Goal: Browse casually

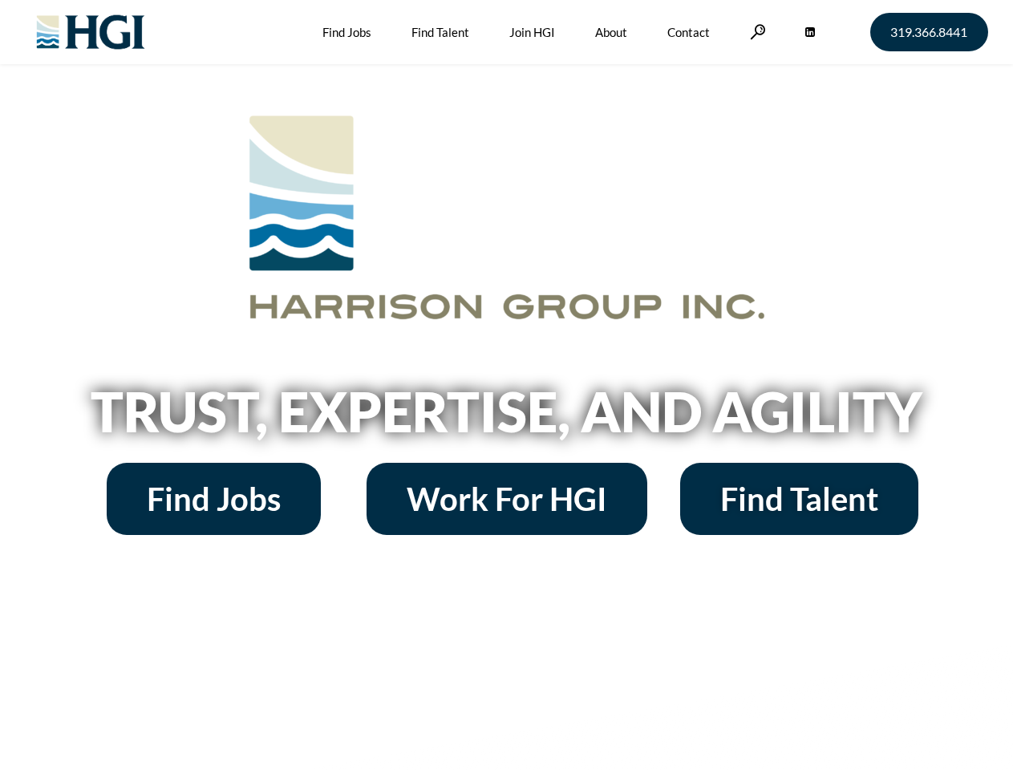
click at [506, 385] on h2 "Trust, Expertise, and Agility" at bounding box center [507, 411] width 914 height 55
click at [756, 31] on link at bounding box center [758, 31] width 16 height 15
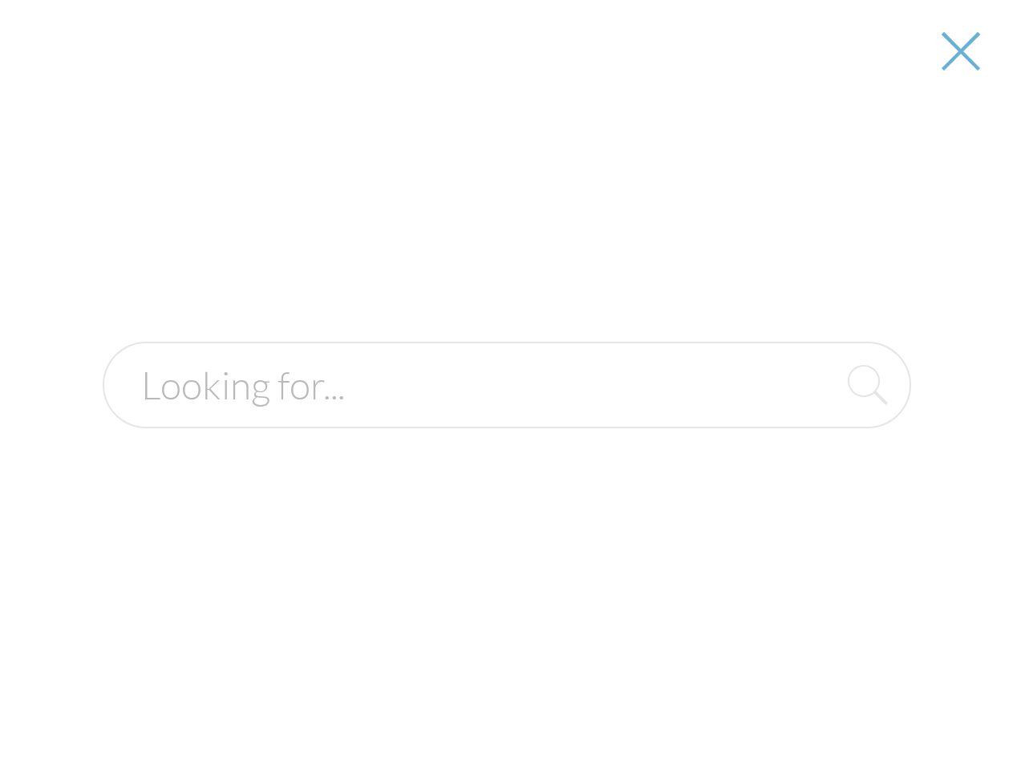
click at [506, 417] on h2 "Trust, Expertise, and Agility" at bounding box center [507, 411] width 914 height 55
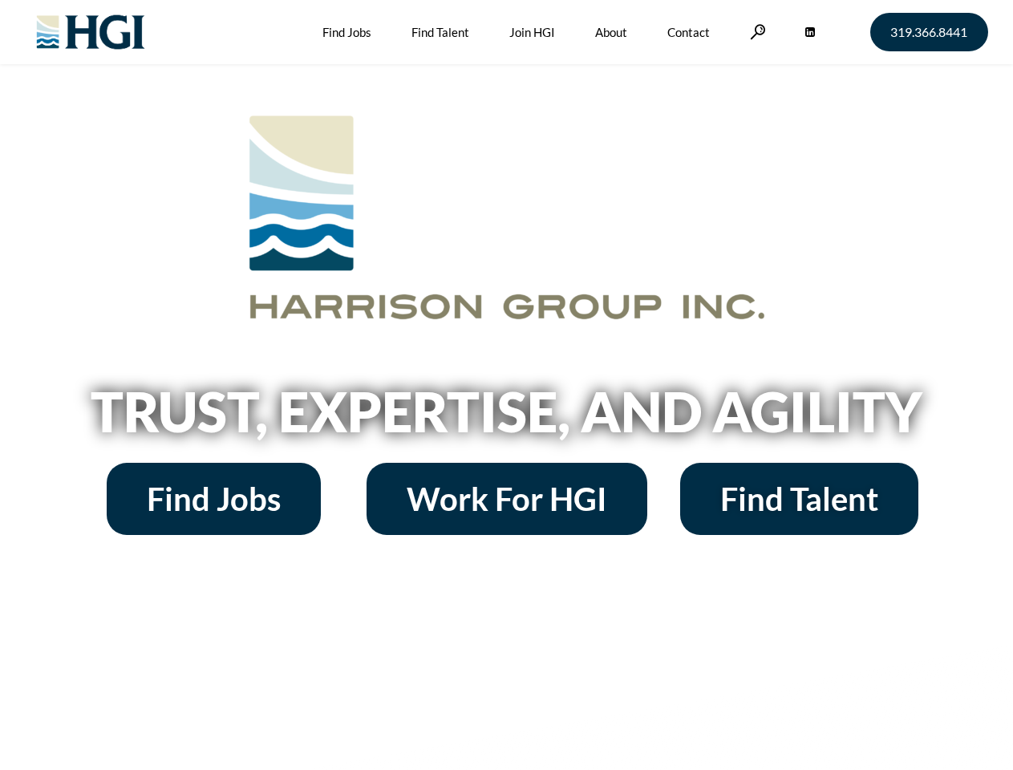
click at [506, 385] on h2 "Trust, Expertise, and Agility" at bounding box center [507, 411] width 914 height 55
click at [756, 31] on link at bounding box center [758, 31] width 16 height 15
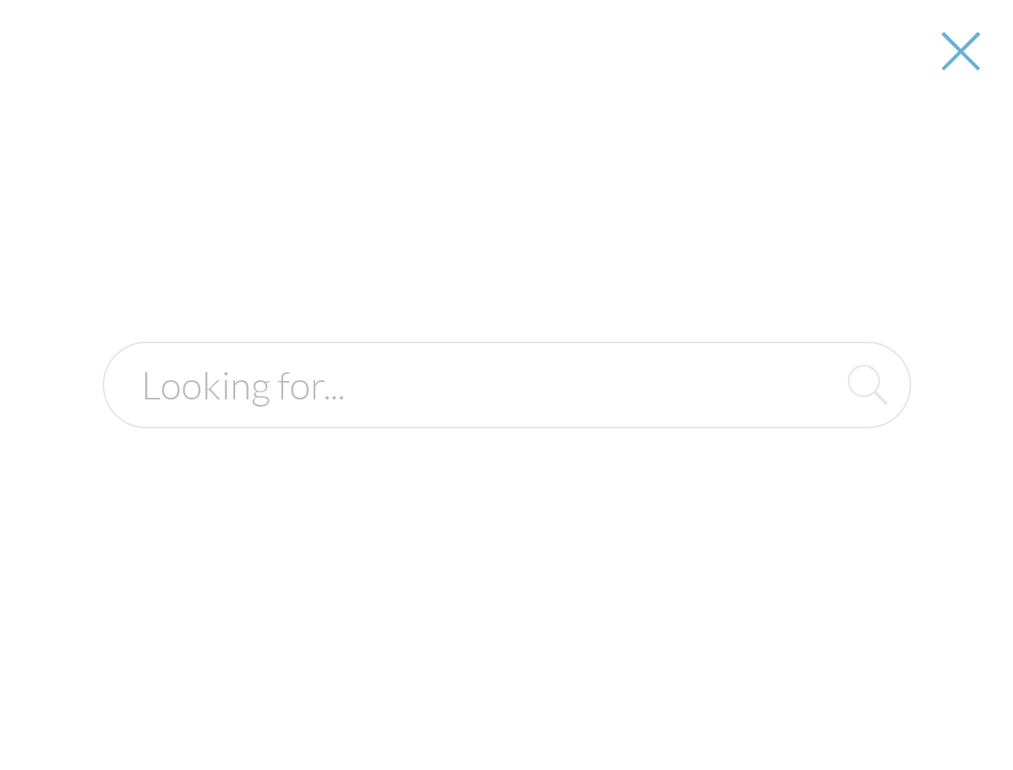
click at [506, 417] on h2 "Trust, Expertise, and Agility" at bounding box center [507, 411] width 914 height 55
